Goal: Task Accomplishment & Management: Manage account settings

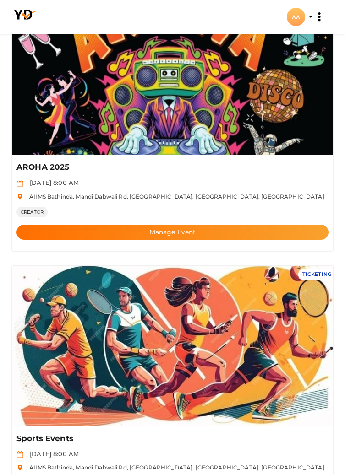
scroll to position [108, 0]
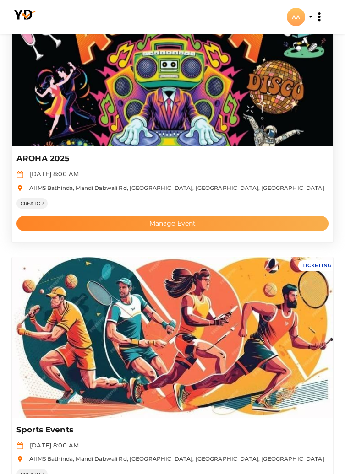
click at [237, 223] on button "Manage Event" at bounding box center [172, 223] width 312 height 15
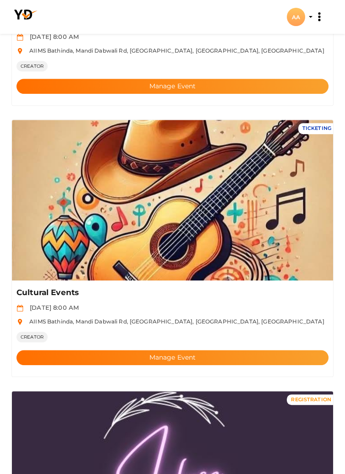
scroll to position [1358, 0]
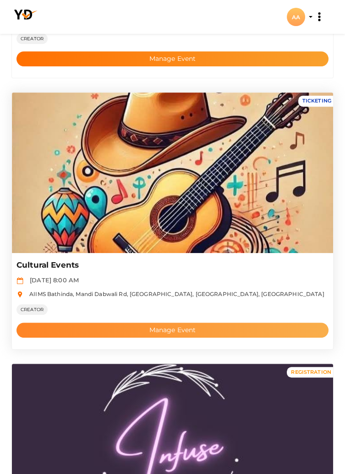
click at [184, 326] on button "Manage Event" at bounding box center [172, 330] width 312 height 15
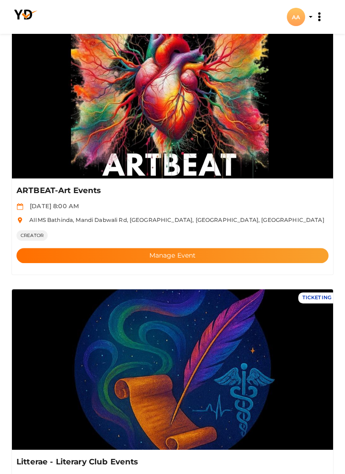
scroll to position [612, 0]
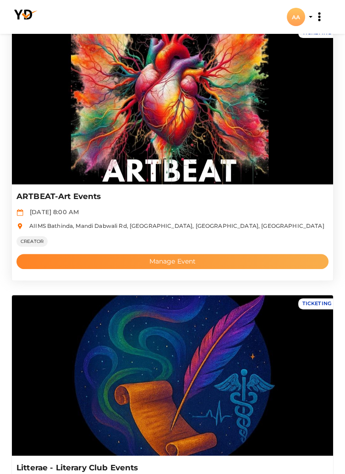
click at [64, 264] on button "Manage Event" at bounding box center [172, 261] width 312 height 15
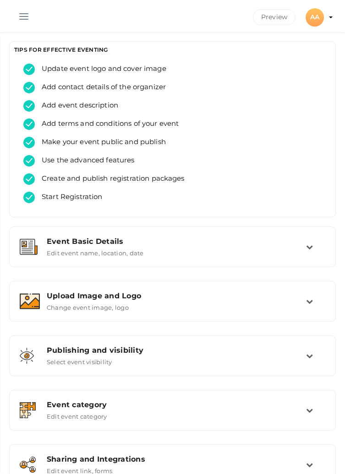
click at [19, 20] on button "button" at bounding box center [24, 15] width 24 height 24
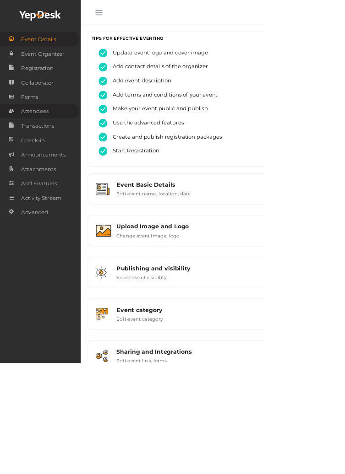
click at [73, 144] on link "Attendees" at bounding box center [51, 145] width 103 height 19
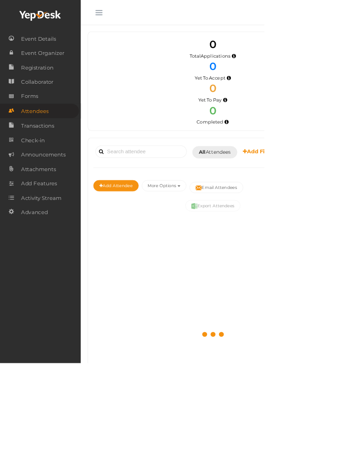
click at [122, 22] on button "button" at bounding box center [129, 15] width 24 height 24
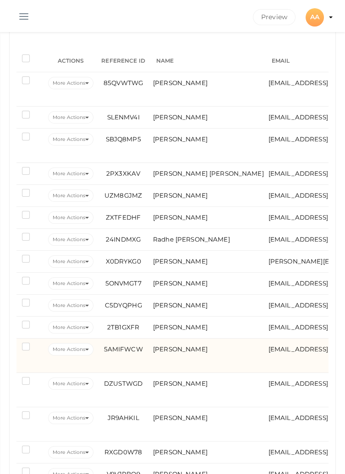
click at [23, 348] on label at bounding box center [27, 347] width 11 height 9
click at [13, 345] on input "checkbox" at bounding box center [13, 345] width 0 height 0
click at [84, 348] on button "More Actions" at bounding box center [70, 349] width 45 height 12
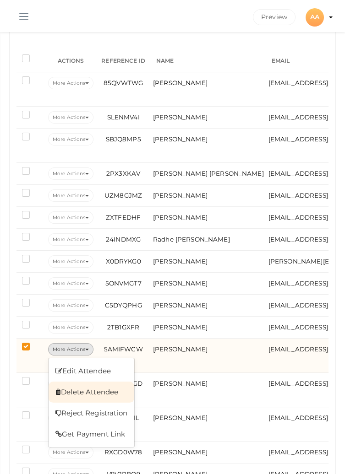
click at [88, 388] on link "Delete Attendee" at bounding box center [92, 392] width 86 height 21
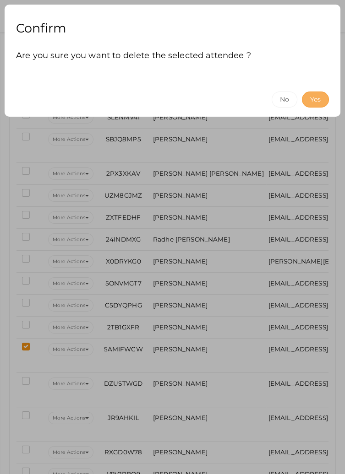
click at [317, 99] on button "Yes" at bounding box center [315, 100] width 27 height 16
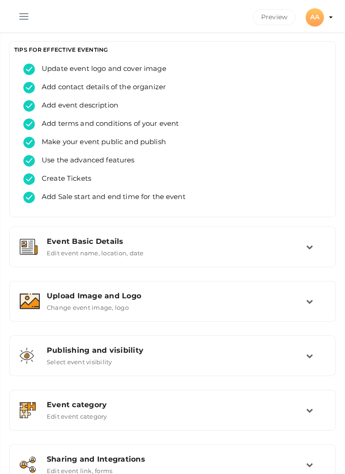
click at [16, 24] on button "button" at bounding box center [24, 15] width 24 height 24
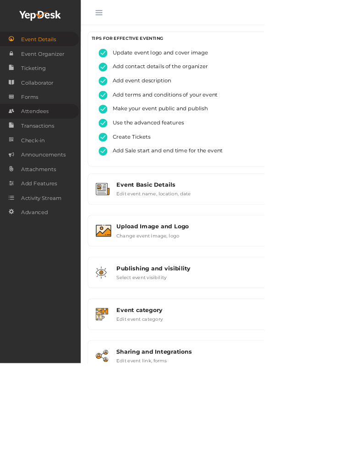
click at [67, 143] on link "Attendees" at bounding box center [51, 145] width 103 height 19
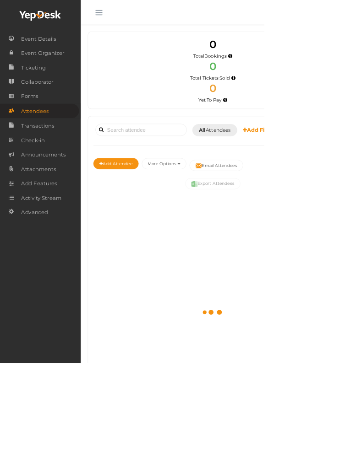
click at [126, 16] on span "button" at bounding box center [129, 16] width 9 height 1
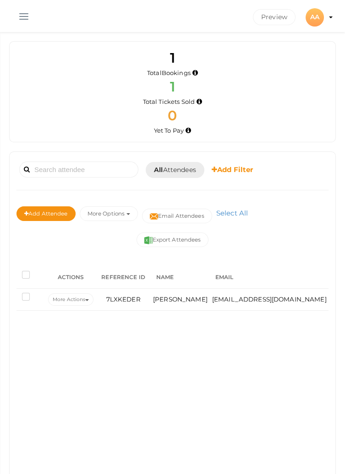
click at [21, 9] on button "button" at bounding box center [24, 15] width 24 height 24
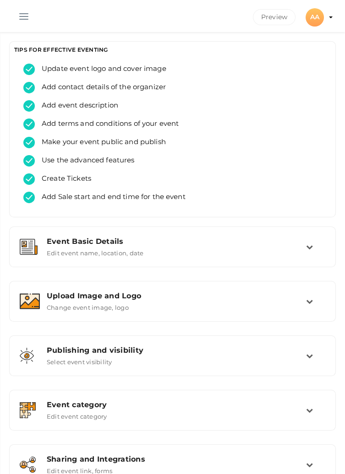
click at [25, 16] on span "button" at bounding box center [23, 16] width 9 height 1
